Goal: Transaction & Acquisition: Subscribe to service/newsletter

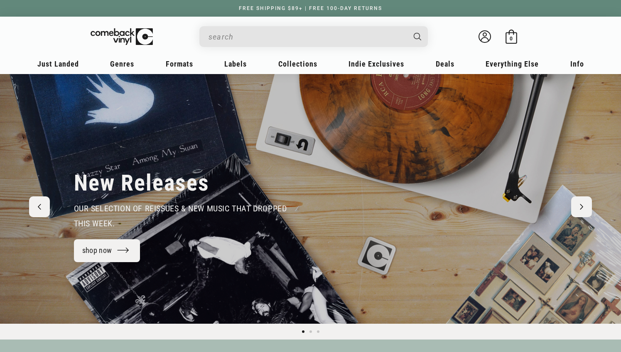
click at [244, 40] on input "Search" at bounding box center [307, 36] width 197 height 17
type input "di"
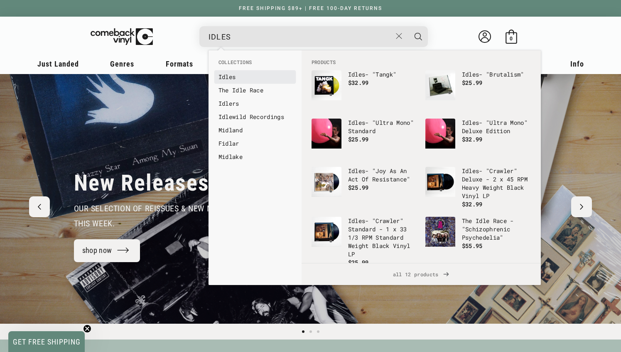
type input "IDLES"
click at [236, 78] on b "Idles" at bounding box center [227, 77] width 17 height 8
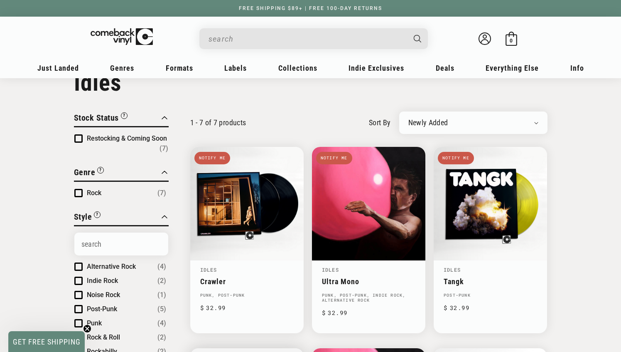
scroll to position [28, 0]
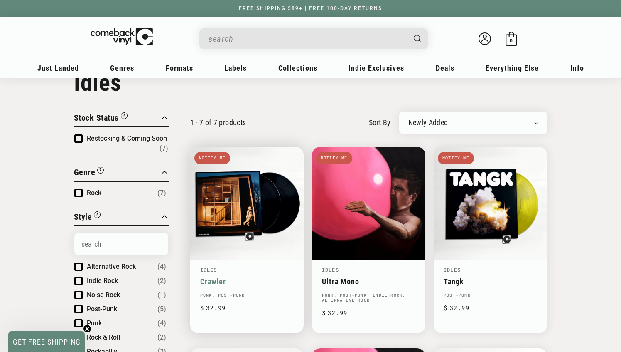
click at [207, 277] on link "Crawler" at bounding box center [247, 281] width 94 height 9
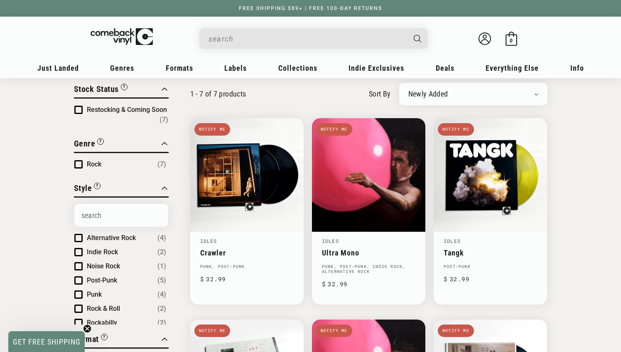
scroll to position [78, 0]
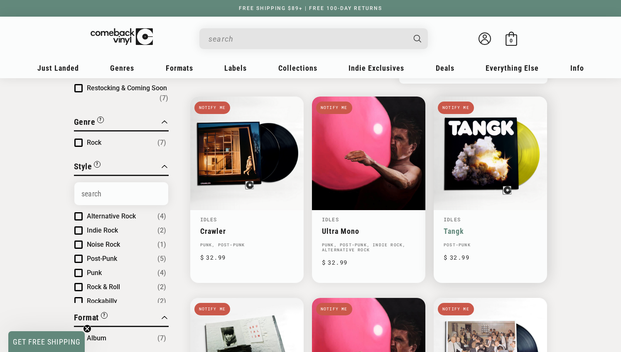
click at [475, 226] on link "Tangk" at bounding box center [491, 230] width 94 height 9
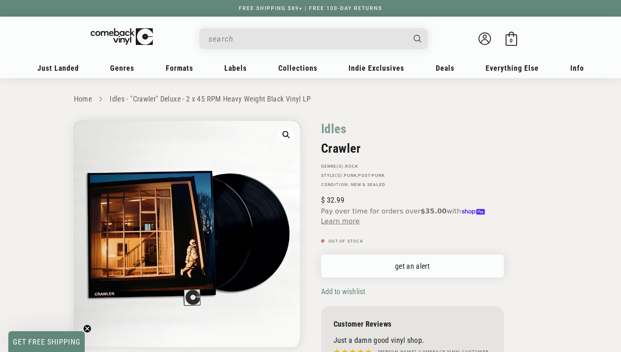
click at [426, 265] on link "get an alert" at bounding box center [412, 265] width 183 height 23
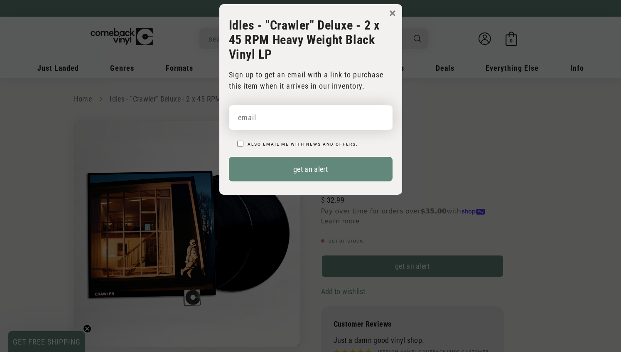
click at [288, 126] on input "email" at bounding box center [311, 117] width 164 height 25
type input "chrishampton3245@gmail.com"
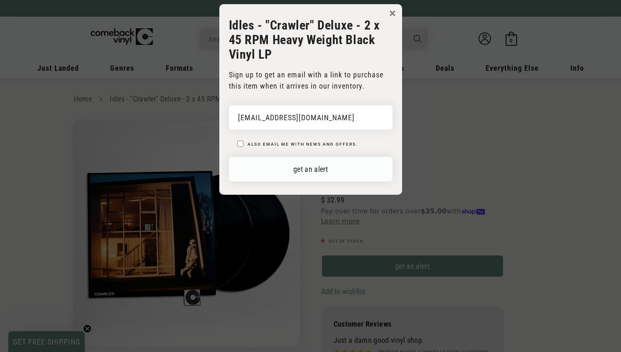
click at [315, 164] on button "get an alert" at bounding box center [311, 169] width 164 height 25
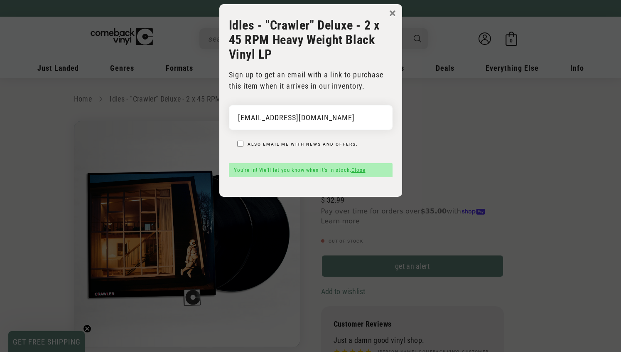
click at [392, 10] on button "×" at bounding box center [392, 13] width 7 height 12
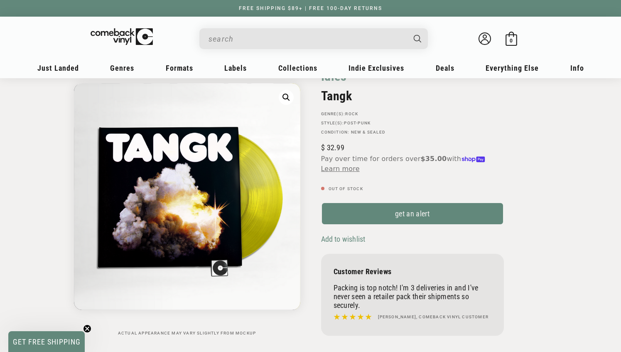
scroll to position [96, 0]
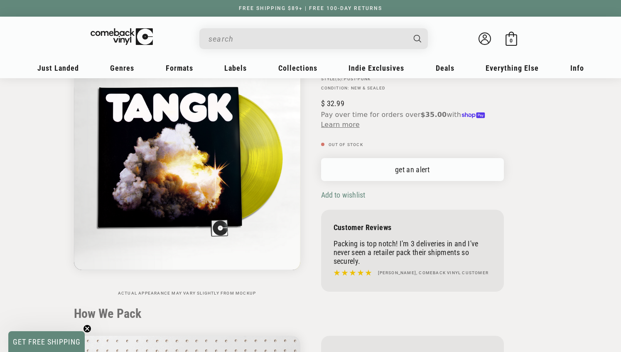
click at [425, 170] on link "get an alert" at bounding box center [412, 169] width 183 height 23
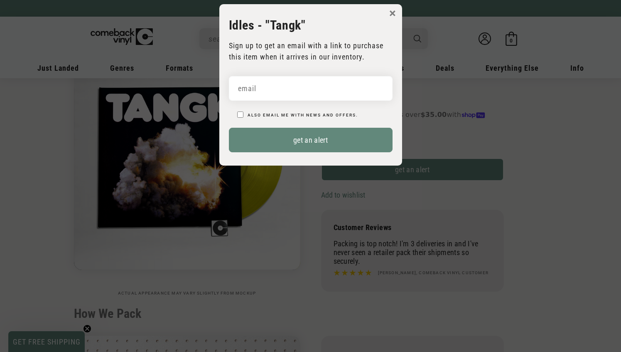
click at [239, 114] on input "Also email me with news and offers." at bounding box center [240, 114] width 6 height 6
checkbox input "true"
click at [272, 86] on input "email" at bounding box center [311, 88] width 164 height 25
type input "chrishampton3245@gmail.com"
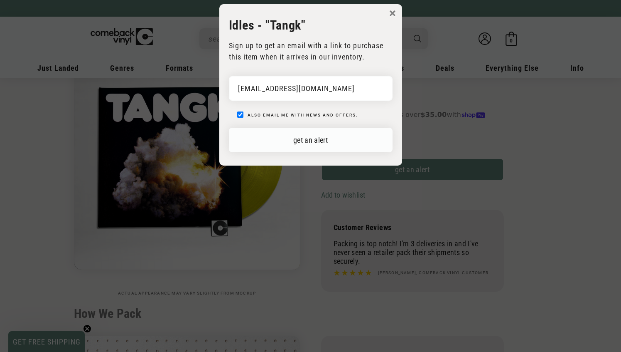
click at [331, 143] on button "get an alert" at bounding box center [311, 140] width 164 height 25
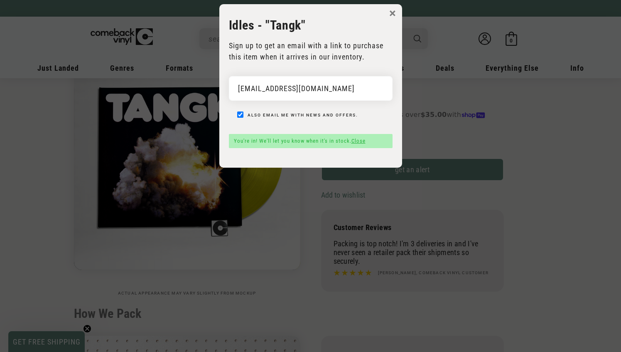
click at [394, 10] on button "×" at bounding box center [392, 13] width 7 height 12
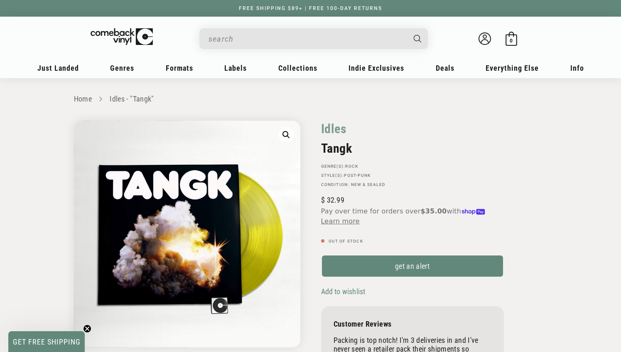
scroll to position [0, 0]
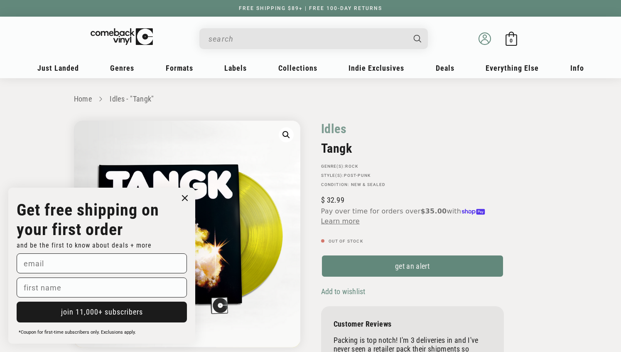
click at [482, 40] on icon at bounding box center [484, 41] width 7 height 4
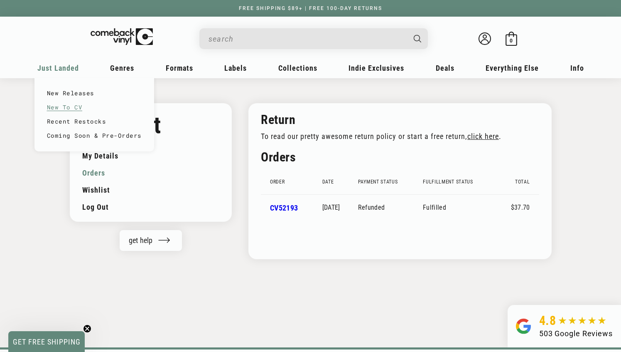
click at [69, 107] on link "New To CV" at bounding box center [94, 107] width 95 height 14
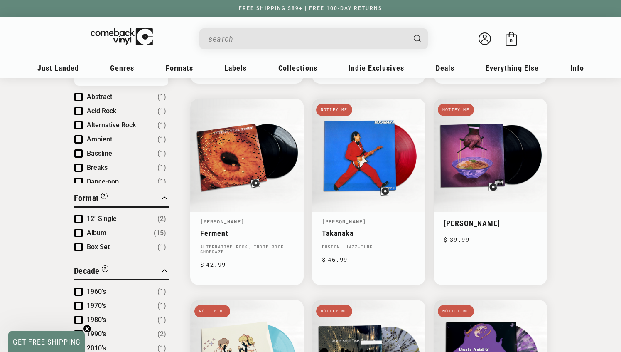
scroll to position [236, 0]
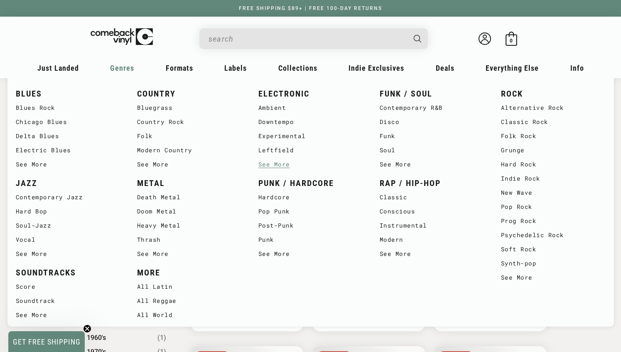
click at [276, 162] on link "See More" at bounding box center [310, 164] width 105 height 14
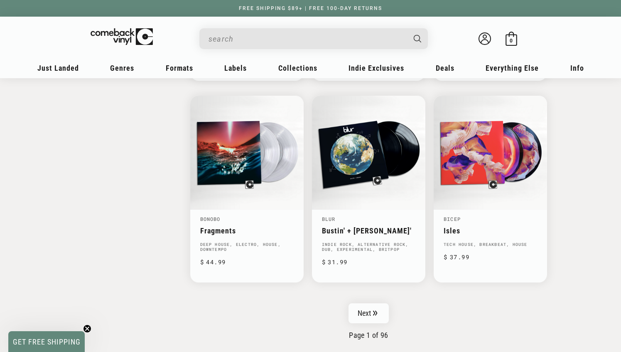
scroll to position [1299, 0]
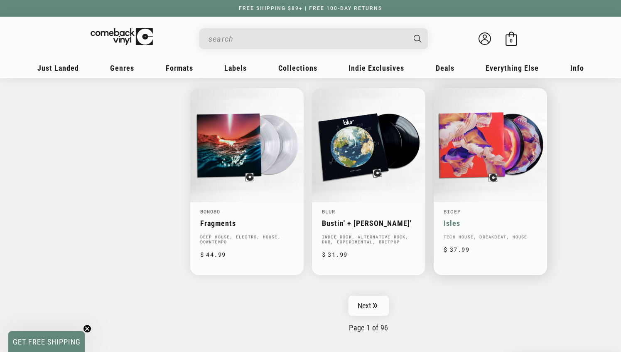
click at [487, 219] on link "Isles" at bounding box center [491, 223] width 94 height 9
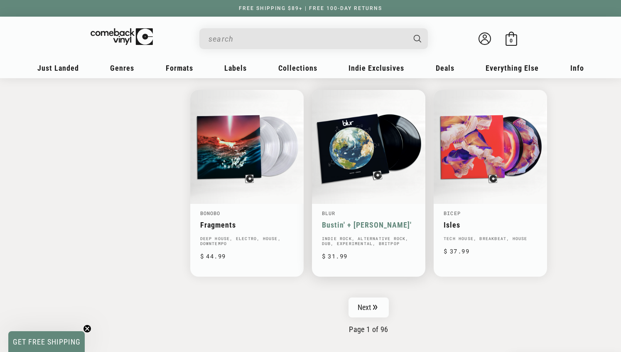
scroll to position [1319, 0]
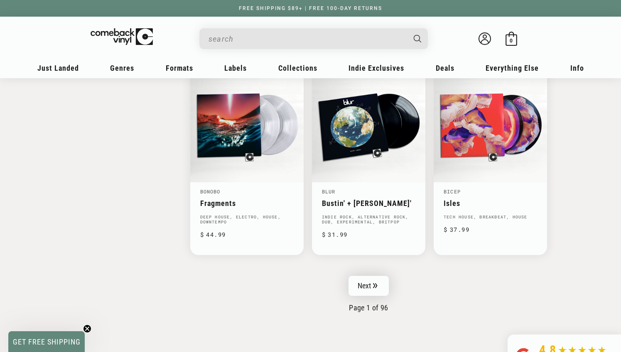
click at [376, 283] on icon "Pagination" at bounding box center [375, 285] width 5 height 5
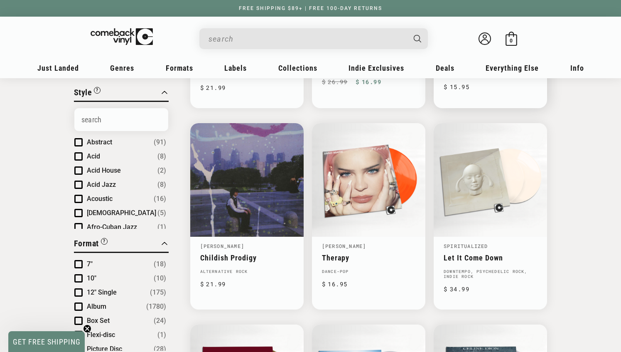
scroll to position [340, 0]
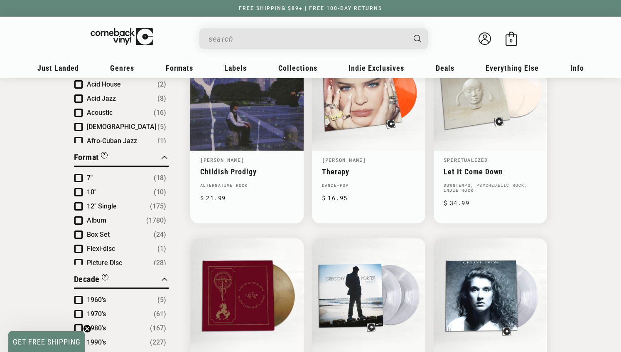
click at [230, 39] on input "When autocomplete results are available use up and down arrows to review and en…" at bounding box center [307, 38] width 197 height 17
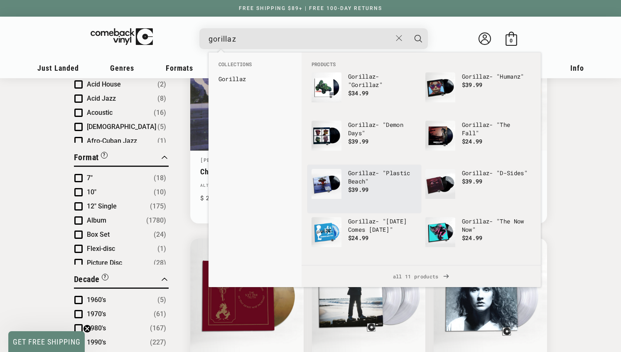
type input "gorillaz"
click at [362, 177] on p "Gorillaz - "Plastic Beach"" at bounding box center [382, 177] width 69 height 17
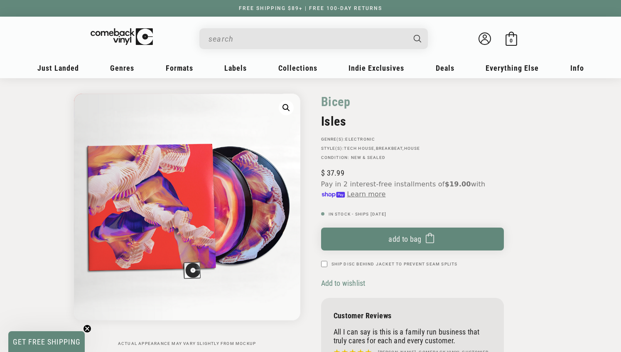
scroll to position [30, 0]
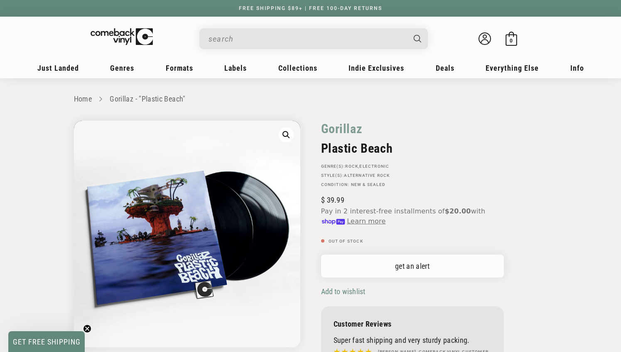
click at [408, 268] on link "get an alert" at bounding box center [412, 265] width 183 height 23
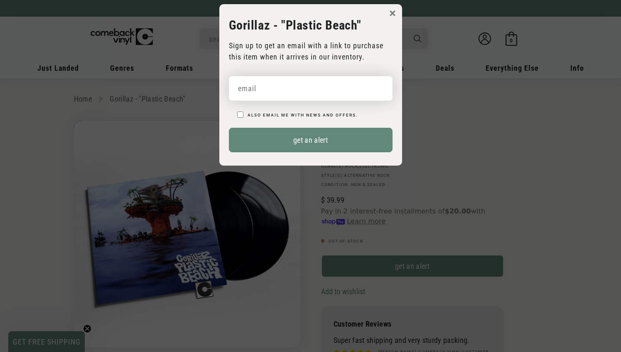
click at [276, 93] on input "email" at bounding box center [311, 88] width 164 height 25
type input "chrishampton3245@gmail.com"
click at [237, 113] on input "Also email me with news and offers." at bounding box center [240, 114] width 6 height 6
checkbox input "true"
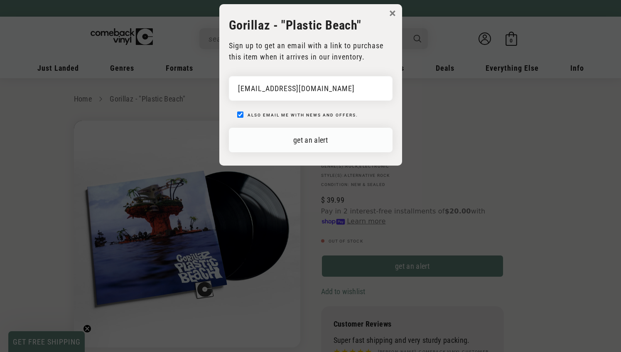
click at [302, 138] on button "get an alert" at bounding box center [311, 140] width 164 height 25
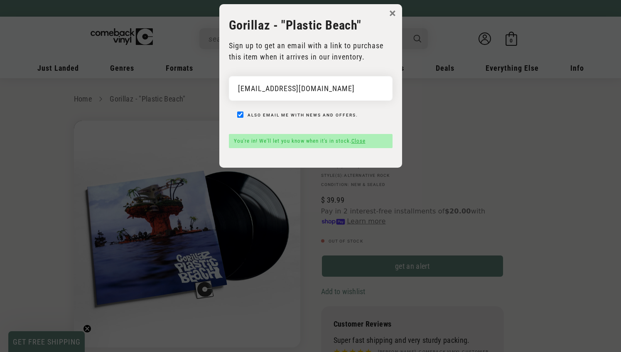
click at [393, 12] on button "×" at bounding box center [392, 13] width 7 height 12
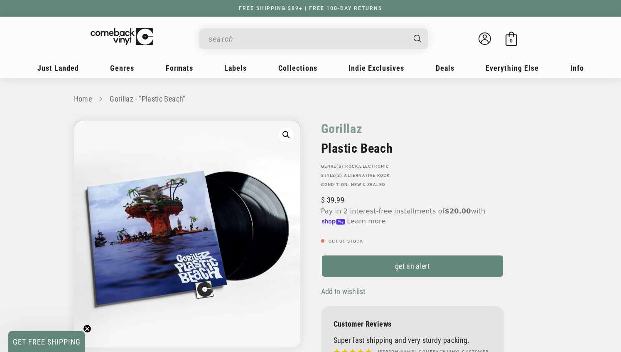
scroll to position [96, 0]
